Goal: Information Seeking & Learning: Learn about a topic

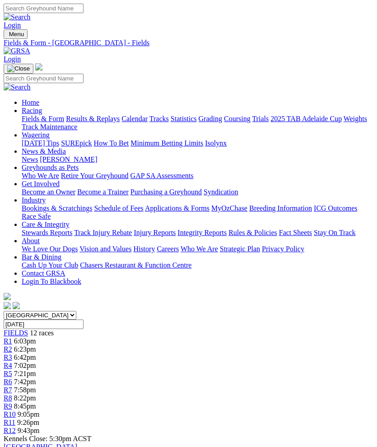
click at [7, 36] on img "Toggle navigation" at bounding box center [7, 36] width 0 height 0
click at [97, 122] on link "Results & Replays" at bounding box center [93, 119] width 54 height 8
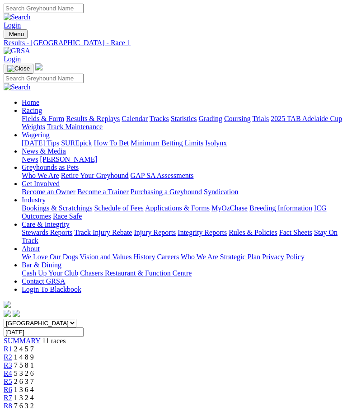
click at [12, 369] on link "R4" at bounding box center [8, 373] width 9 height 8
click at [12, 402] on span "R8" at bounding box center [8, 406] width 9 height 8
click at [12, 410] on span "R9" at bounding box center [8, 414] width 9 height 8
click at [7, 36] on img "Toggle navigation" at bounding box center [7, 36] width 0 height 0
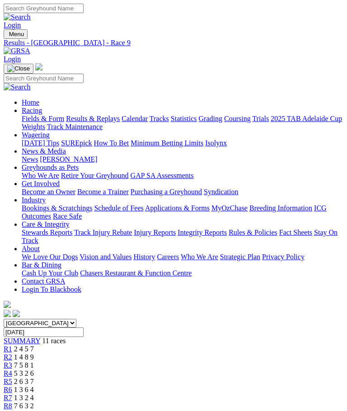
click at [64, 122] on link "Fields & Form" at bounding box center [43, 119] width 42 height 8
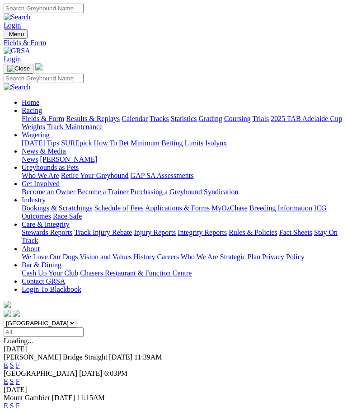
click at [20, 361] on link "F" at bounding box center [18, 365] width 4 height 8
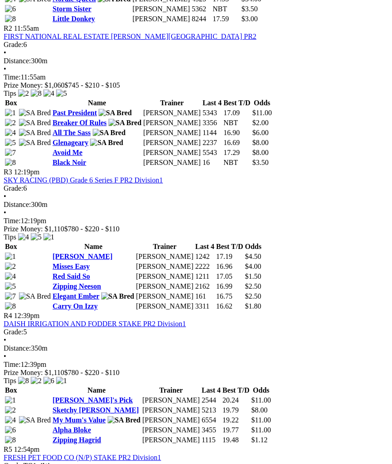
scroll to position [578, 0]
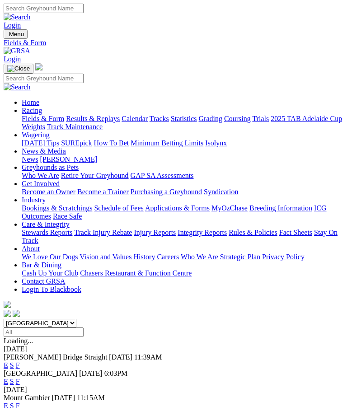
click at [20, 378] on link "F" at bounding box center [18, 382] width 4 height 8
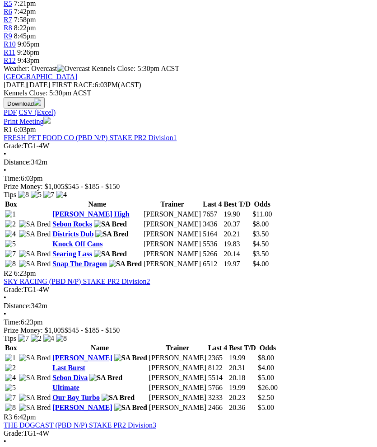
scroll to position [394, 0]
